Goal: Information Seeking & Learning: Check status

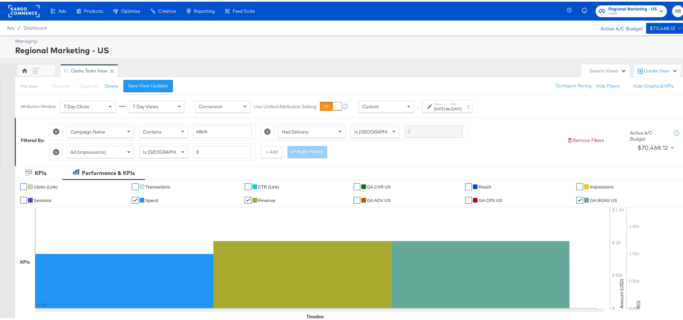
click at [657, 5] on icon "button" at bounding box center [661, 9] width 8 height 8
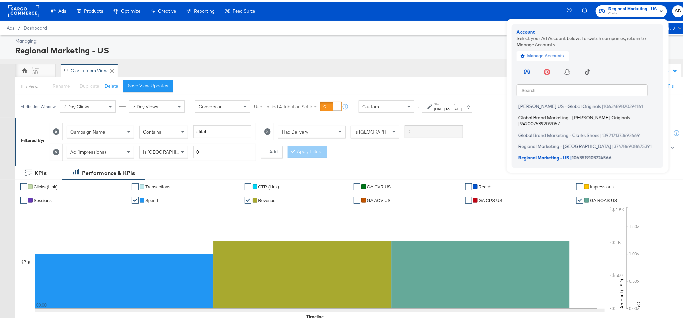
click at [542, 117] on span "Global Brand Marketing - [PERSON_NAME] Originals" at bounding box center [574, 115] width 112 height 5
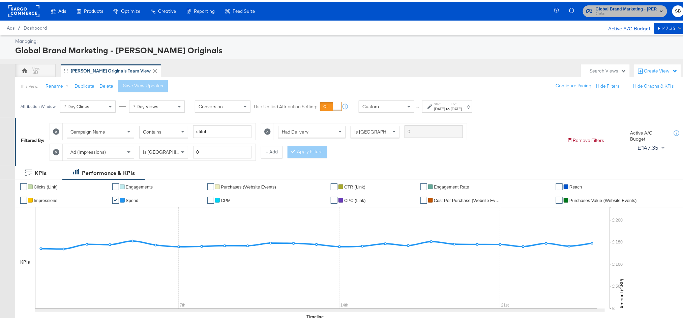
click at [633, 6] on span "Global Brand Marketing - [PERSON_NAME] Originals" at bounding box center [626, 7] width 61 height 7
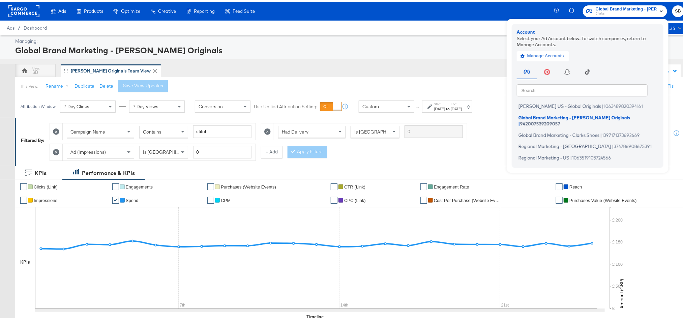
click at [379, 153] on div "Campaign Name Contains stitch Had Delivery Is Greater Than Ad (Impressions) Is …" at bounding box center [306, 138] width 512 height 41
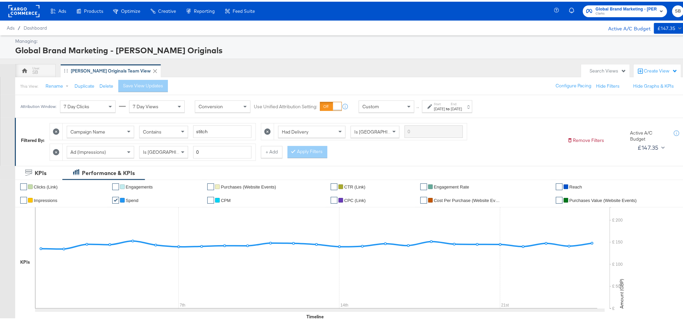
click at [451, 109] on strong "to" at bounding box center [448, 106] width 6 height 5
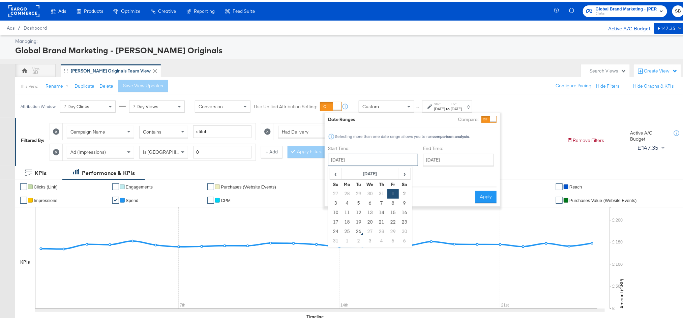
click at [362, 163] on input "[DATE]" at bounding box center [373, 158] width 90 height 12
click at [346, 232] on td "25" at bounding box center [346, 229] width 11 height 9
type input "[DATE]"
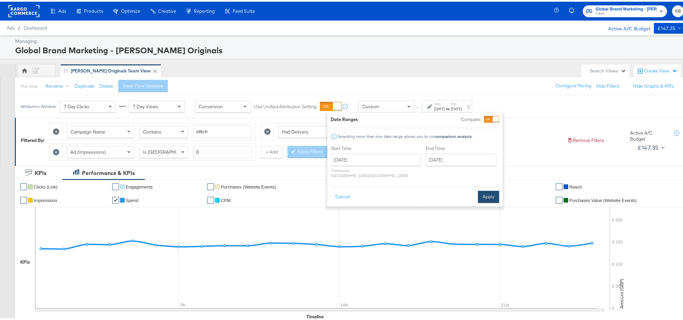
click at [488, 189] on button "Apply" at bounding box center [488, 195] width 21 height 12
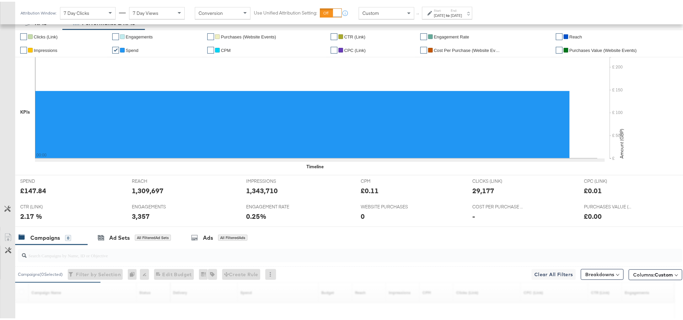
scroll to position [152, 0]
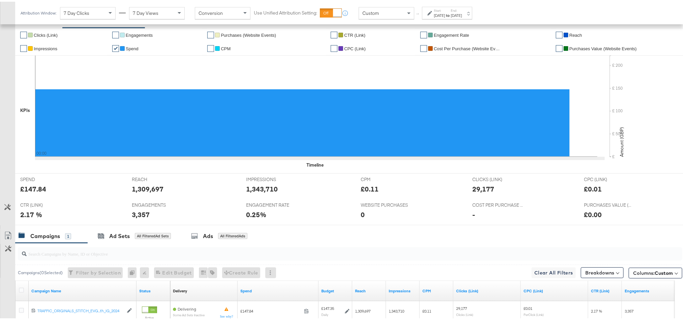
click at [158, 188] on div "1,309,697" at bounding box center [148, 187] width 32 height 10
copy div "1,309,697"
click at [261, 189] on div "1,343,710" at bounding box center [262, 187] width 32 height 10
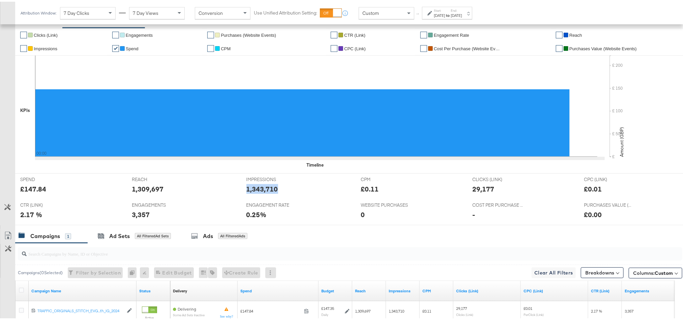
copy div "1,343,710"
click at [474, 188] on div "29,177" at bounding box center [483, 187] width 22 height 10
copy div "29,177"
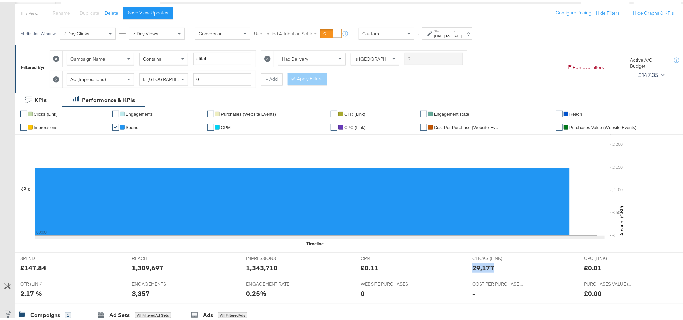
scroll to position [0, 0]
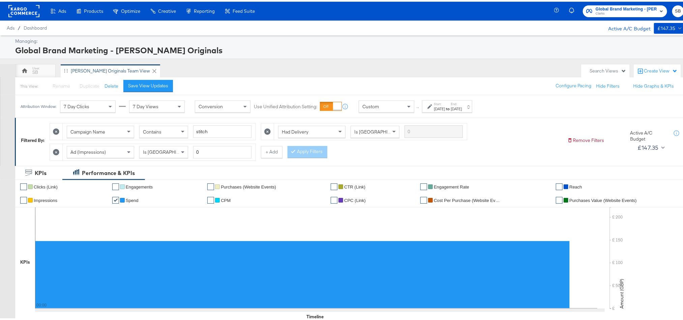
click at [616, 7] on span "Global Brand Marketing - [PERSON_NAME] Originals" at bounding box center [626, 7] width 61 height 7
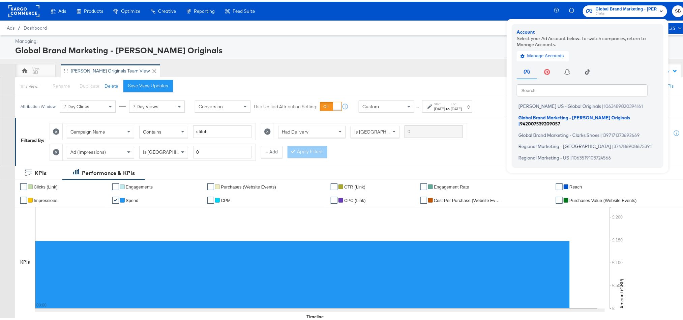
click at [548, 120] on li "Global Brand Marketing - [PERSON_NAME] Originals | 942007539209057" at bounding box center [589, 119] width 145 height 16
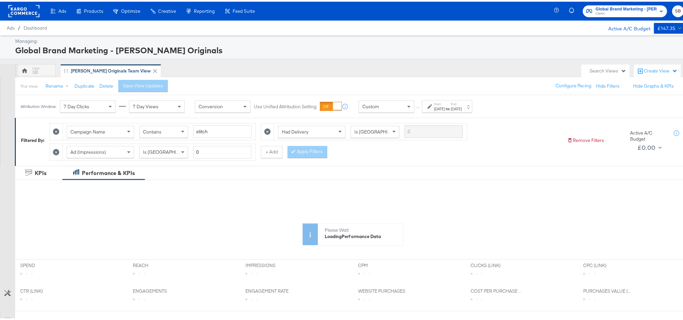
click at [451, 107] on strong "to" at bounding box center [448, 106] width 6 height 5
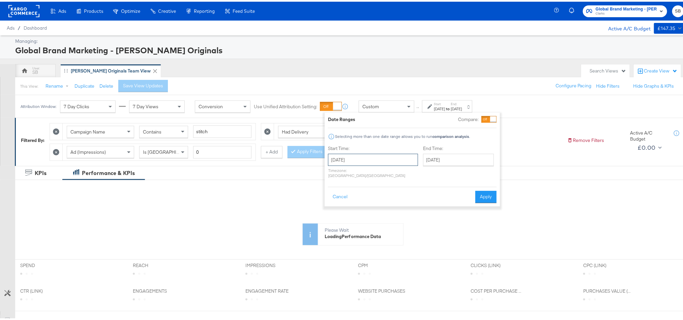
click at [344, 154] on input "[DATE]" at bounding box center [373, 158] width 90 height 12
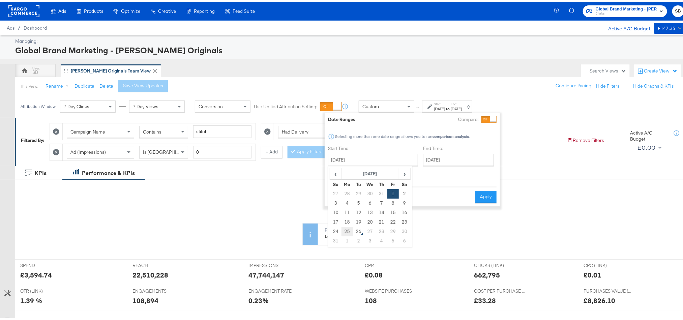
click at [346, 229] on td "25" at bounding box center [346, 229] width 11 height 9
type input "[DATE]"
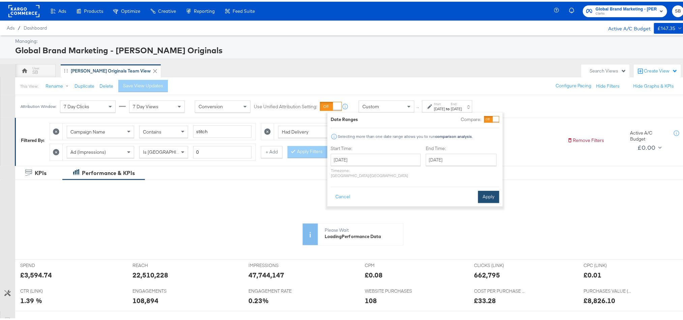
click at [489, 189] on button "Apply" at bounding box center [488, 195] width 21 height 12
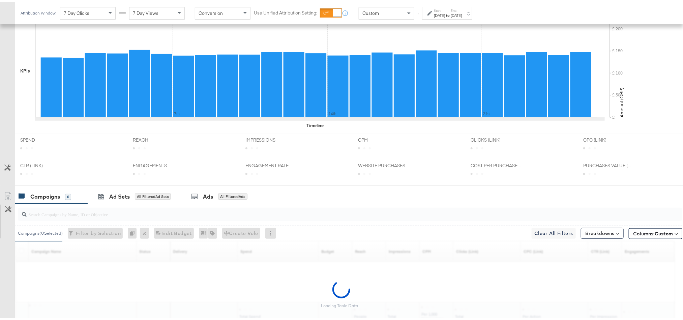
scroll to position [202, 0]
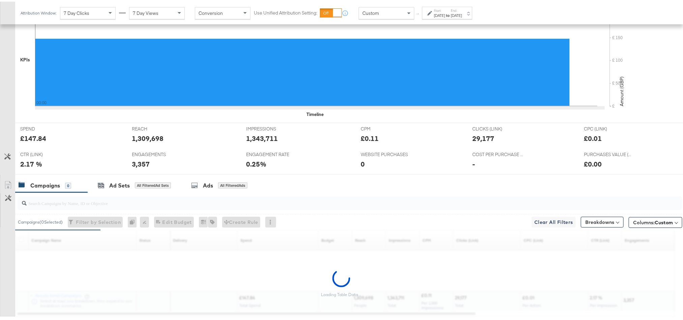
click at [36, 141] on div "£147.84" at bounding box center [33, 137] width 26 height 10
copy div "147.84"
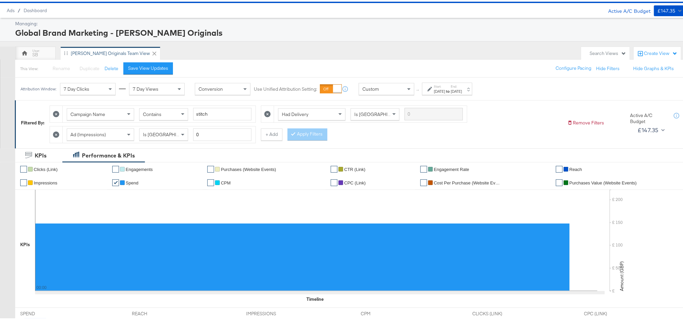
scroll to position [0, 0]
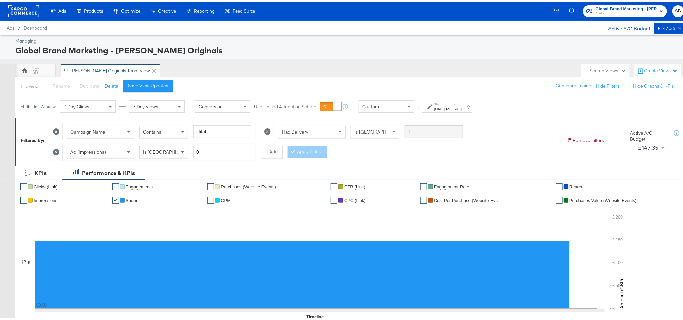
click at [618, 10] on span "Clarks" at bounding box center [626, 11] width 61 height 5
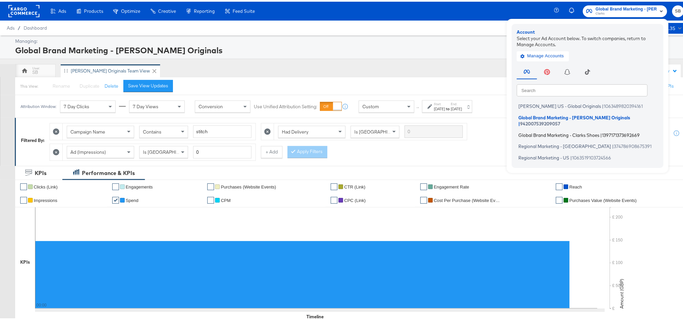
click at [573, 130] on span "Global Brand Marketing - Clarks Shoes" at bounding box center [558, 132] width 81 height 5
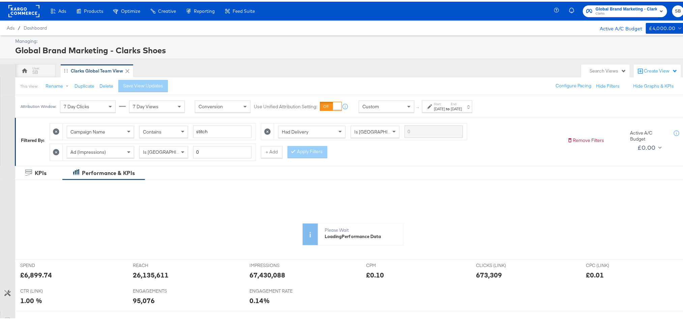
click at [445, 108] on div "[DATE]" at bounding box center [439, 106] width 11 height 5
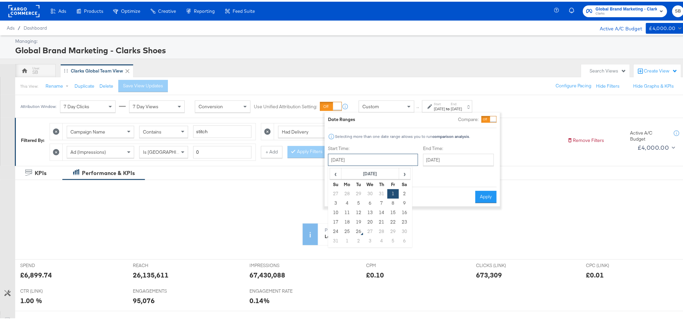
click at [361, 155] on input "[DATE]" at bounding box center [373, 158] width 90 height 12
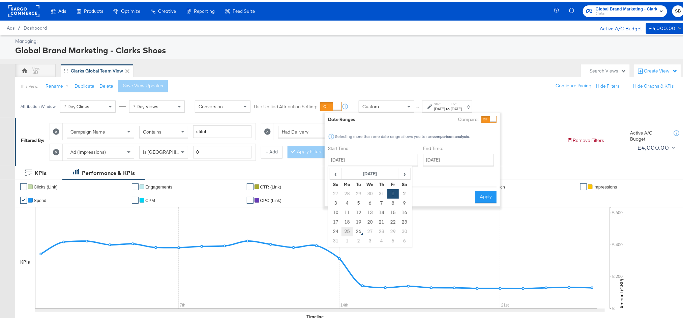
click at [342, 229] on td "25" at bounding box center [346, 229] width 11 height 9
type input "[DATE]"
click at [490, 189] on button "Apply" at bounding box center [488, 195] width 21 height 12
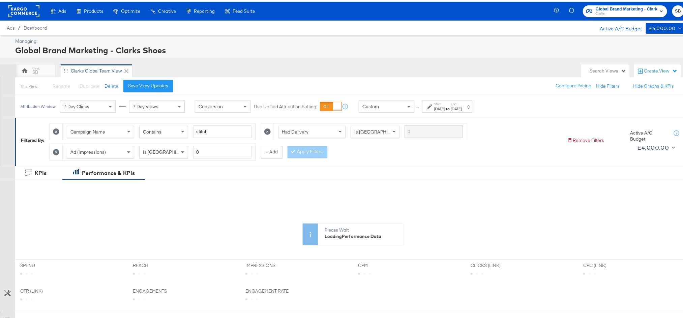
click at [152, 91] on div "This View: Rename Please save your changes before renaming this view Duplicate …" at bounding box center [353, 84] width 676 height 18
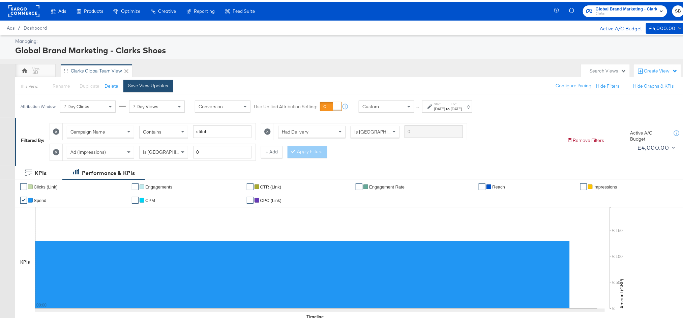
click at [152, 85] on div "Save View Updates" at bounding box center [148, 84] width 40 height 6
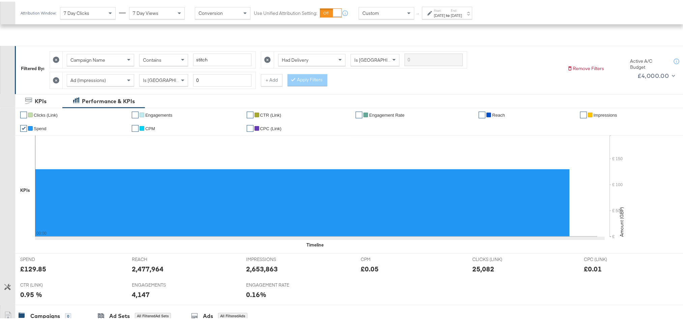
scroll to position [202, 0]
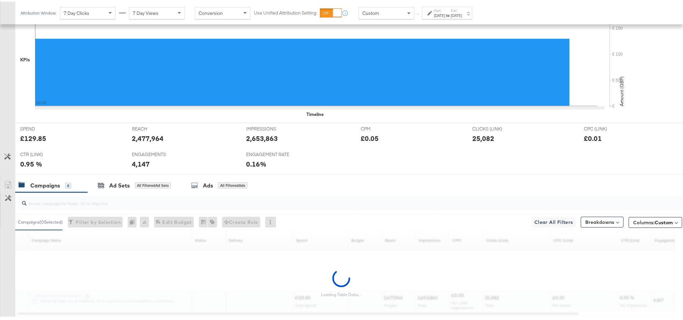
click at [30, 140] on div "£129.85" at bounding box center [33, 137] width 26 height 10
copy div "129.85"
click at [151, 138] on div "2,477,964" at bounding box center [148, 137] width 32 height 10
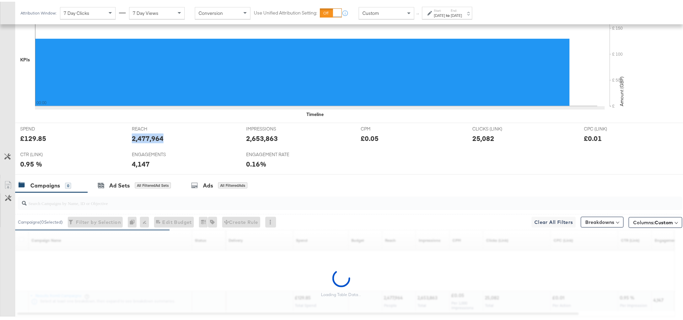
copy div "2,477,964"
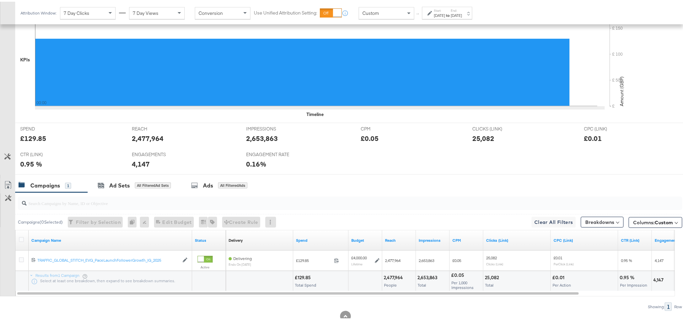
click at [257, 139] on div "2,653,863" at bounding box center [262, 137] width 32 height 10
copy div "2,653,863"
click at [476, 136] on div "25,082" at bounding box center [483, 137] width 22 height 10
click at [476, 137] on div "25,082" at bounding box center [483, 137] width 22 height 10
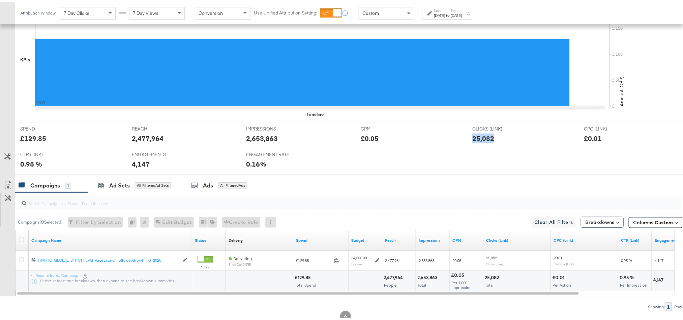
copy div "25,082"
click at [135, 164] on div "4,147" at bounding box center [141, 162] width 18 height 10
copy div "4,147"
